Goal: Task Accomplishment & Management: Use online tool/utility

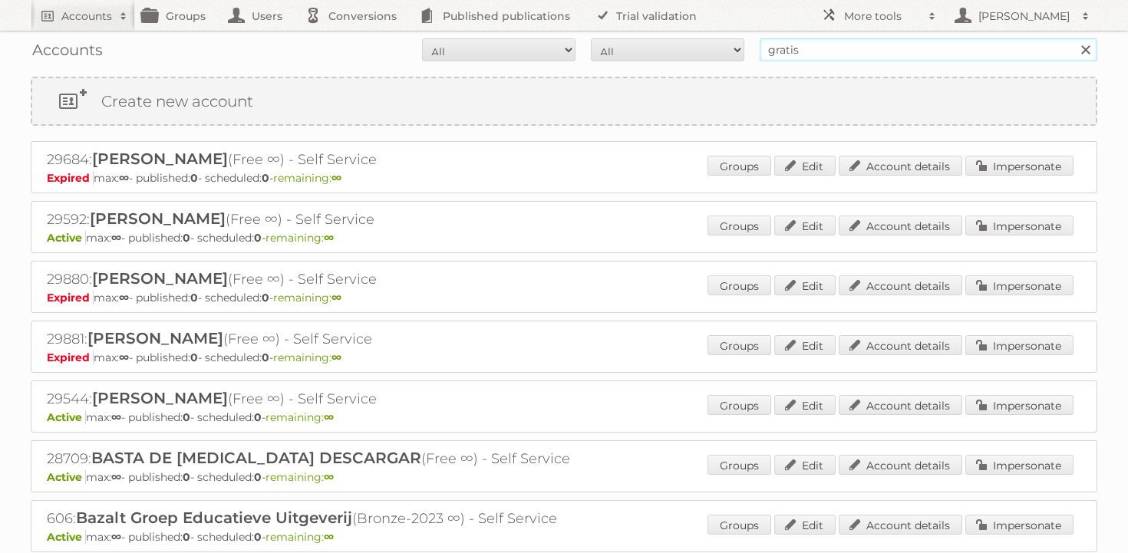
click at [858, 48] on input "gratis" at bounding box center [929, 49] width 338 height 23
paste input "dm-drogerie markt sp. z o.o."
type input "dm-drogerie markt sp. z o.o."
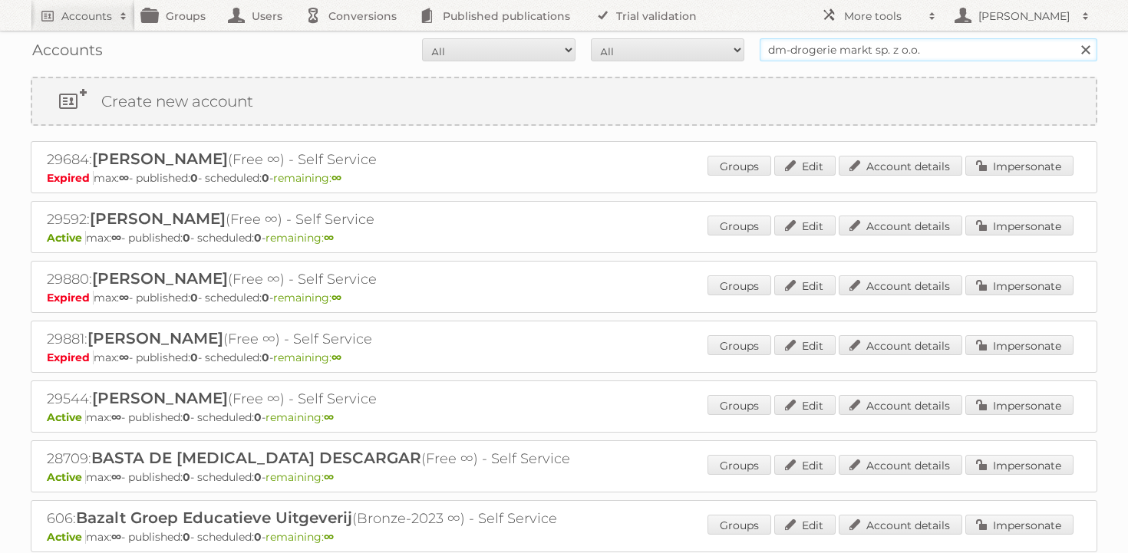
click at [1074, 38] on input "Search" at bounding box center [1085, 49] width 23 height 23
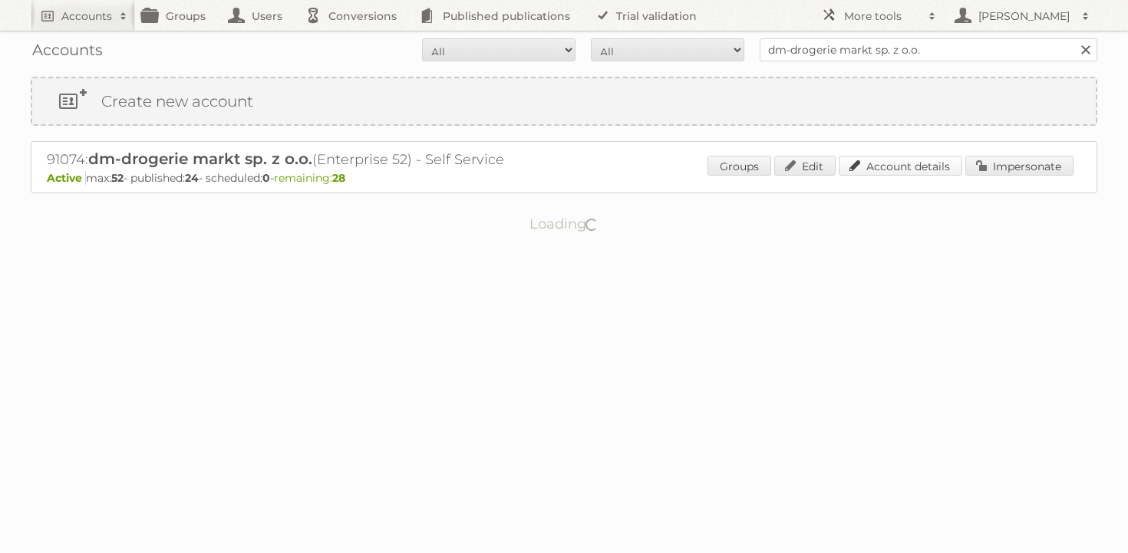
click at [918, 168] on link "Account details" at bounding box center [901, 166] width 124 height 20
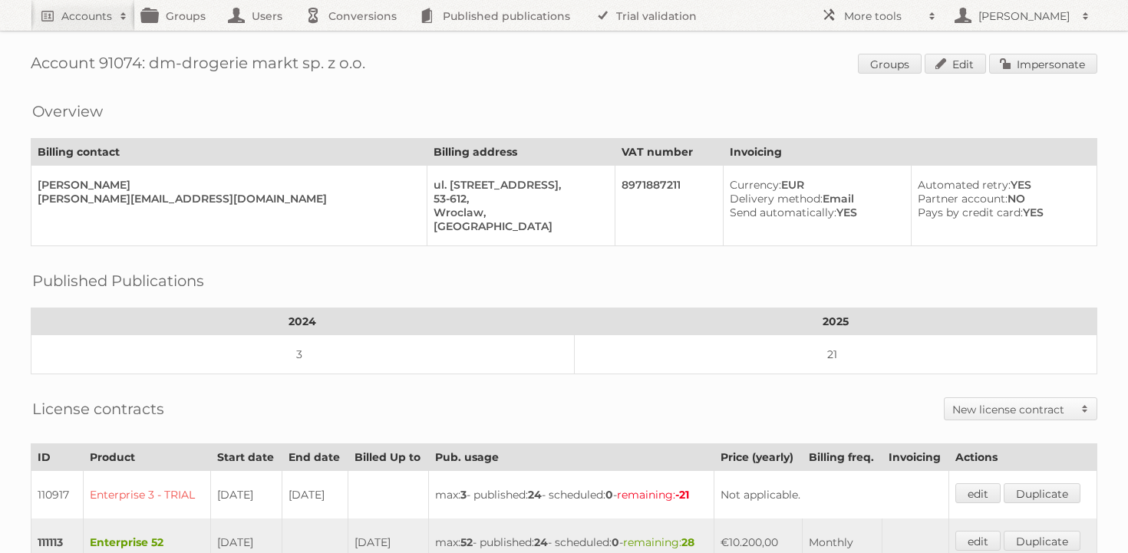
click at [1059, 77] on div "Account 91074: dm-drogerie markt sp. z o.o. Groups Edit Impersonate Overview Bi…" at bounding box center [564, 468] width 1128 height 936
click at [1056, 54] on link "Impersonate" at bounding box center [1043, 64] width 108 height 20
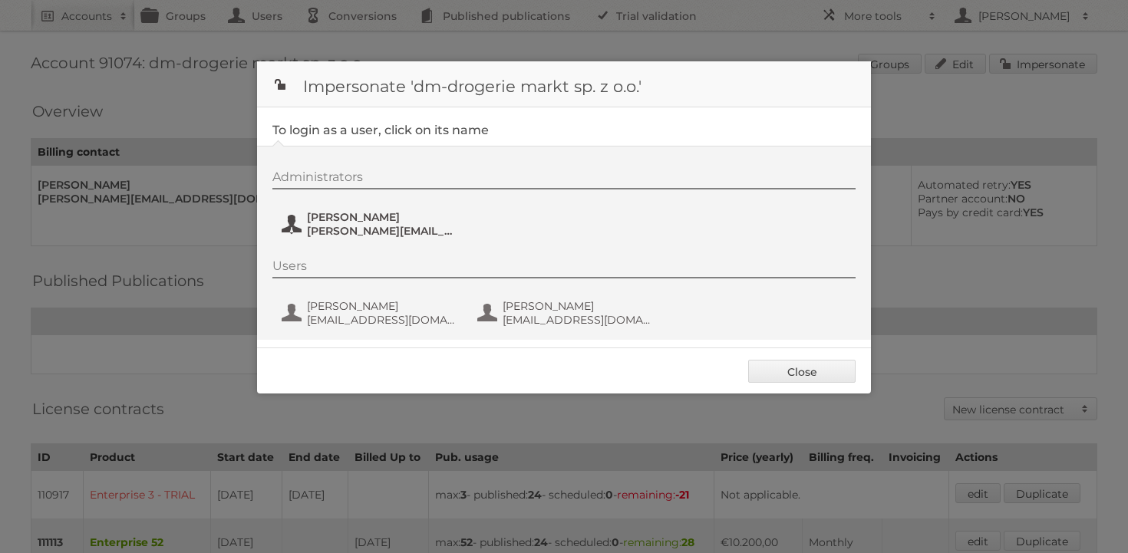
click at [321, 235] on span "olga.kokowska@dm.pl" at bounding box center [381, 231] width 149 height 14
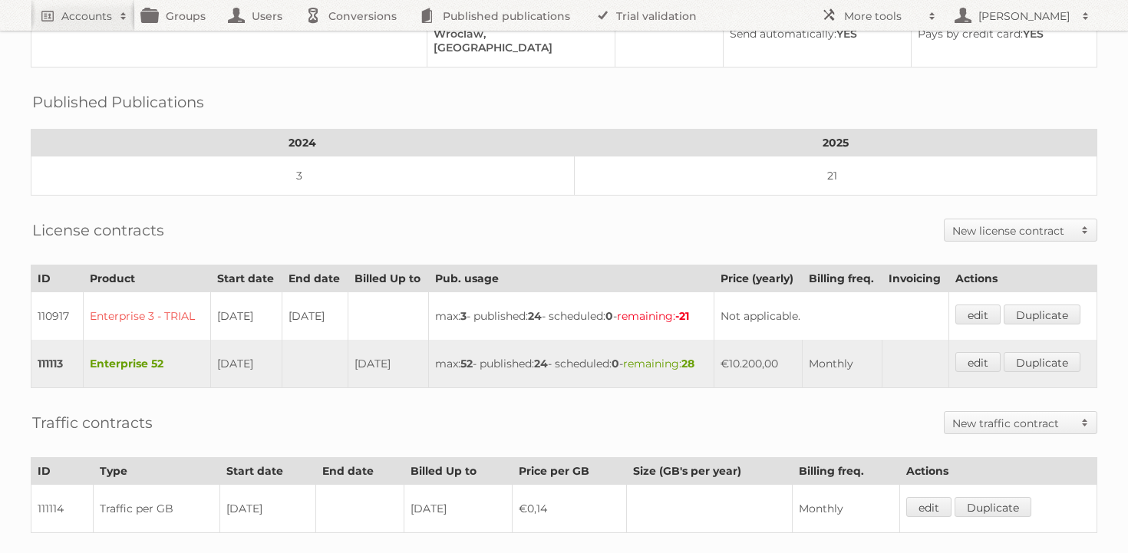
scroll to position [214, 0]
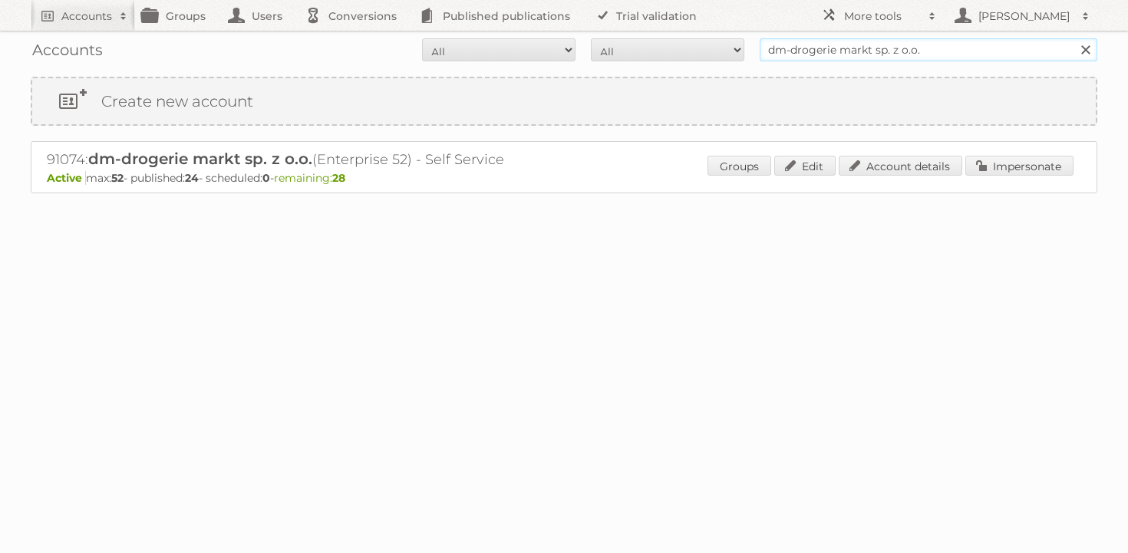
click at [878, 51] on input "dm-drogerie markt sp. z o.o." at bounding box center [929, 49] width 338 height 23
type input "kitea"
click at [1074, 38] on input "Search" at bounding box center [1085, 49] width 23 height 23
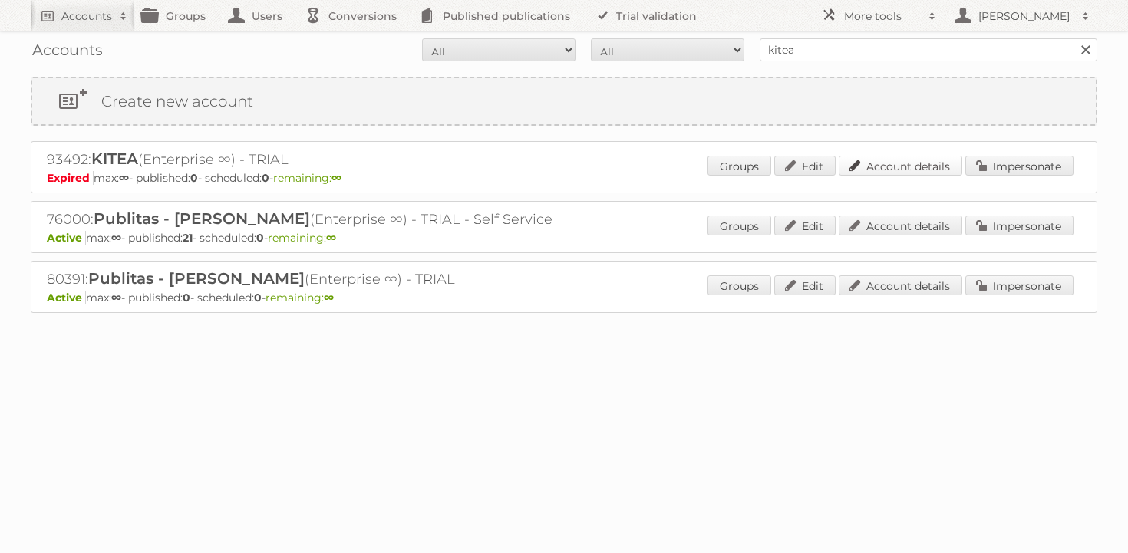
click at [916, 159] on link "Account details" at bounding box center [901, 166] width 124 height 20
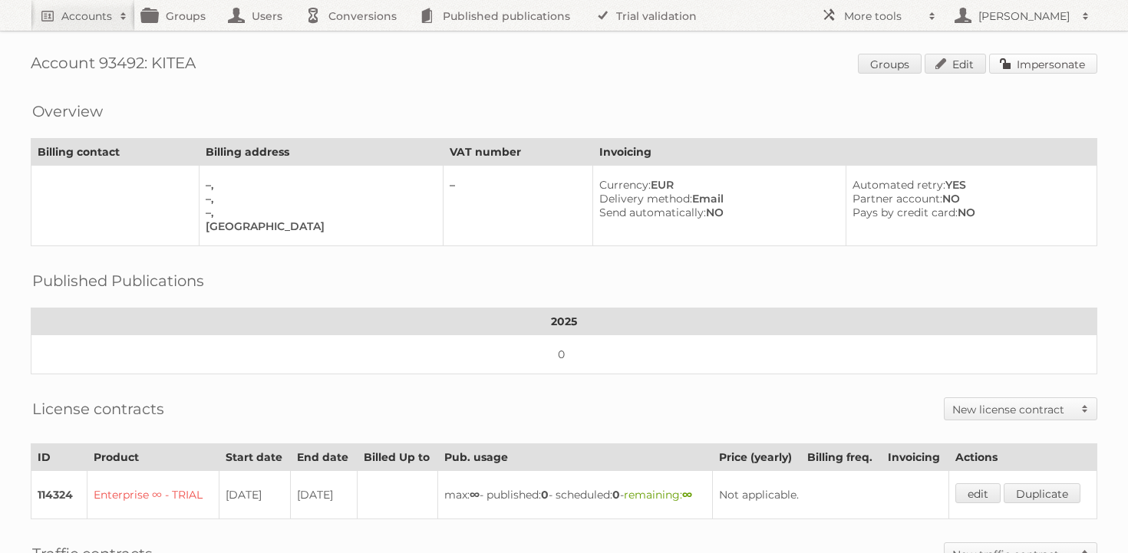
click at [1030, 58] on link "Impersonate" at bounding box center [1043, 64] width 108 height 20
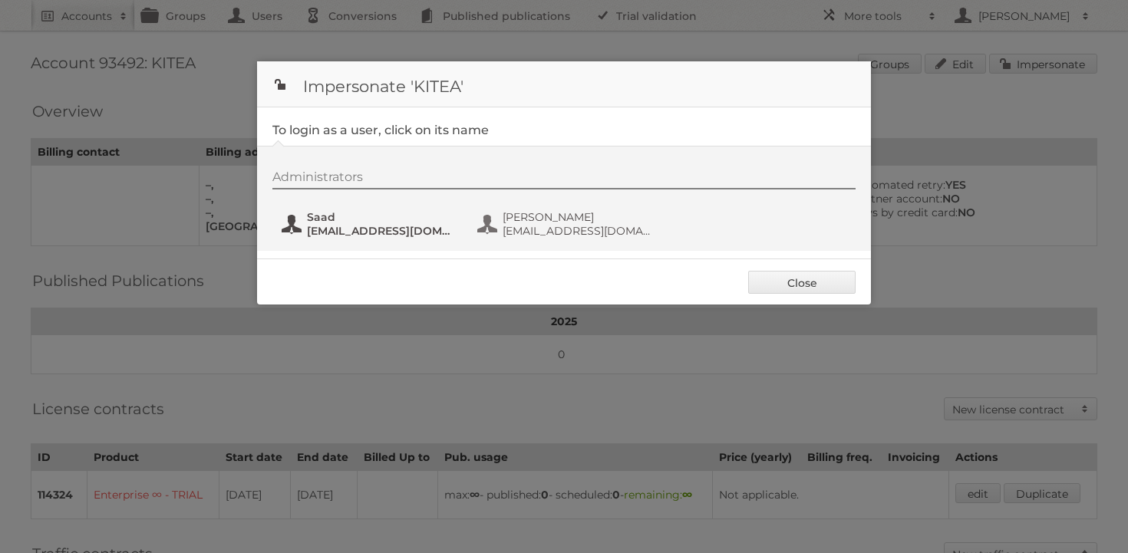
click at [398, 219] on span "Saad" at bounding box center [381, 217] width 149 height 14
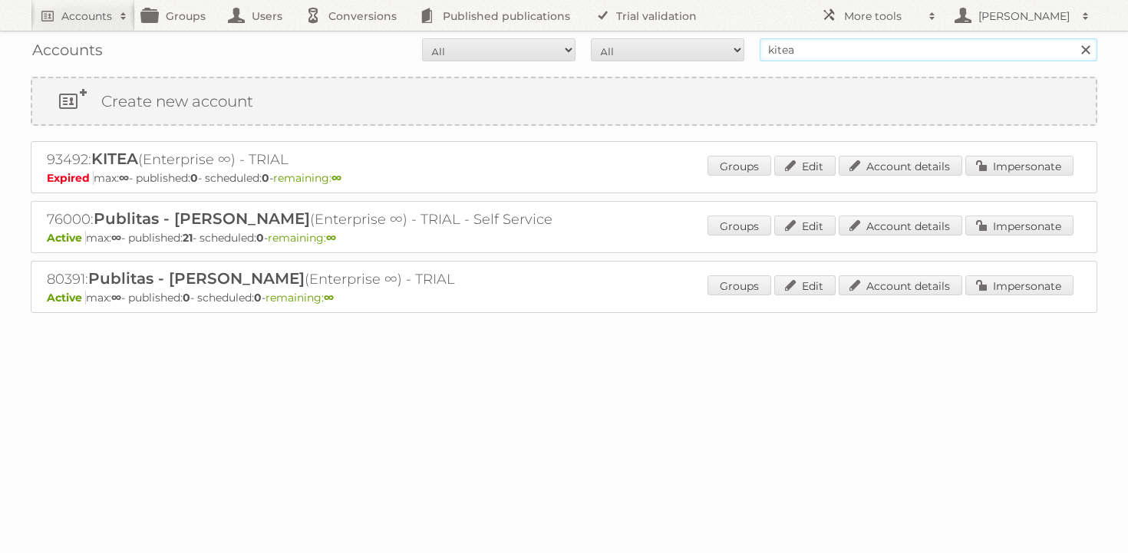
click at [824, 50] on input "kitea" at bounding box center [929, 49] width 338 height 23
type input "fairprice"
click at [1074, 38] on input "Search" at bounding box center [1085, 49] width 23 height 23
